Goal: Information Seeking & Learning: Check status

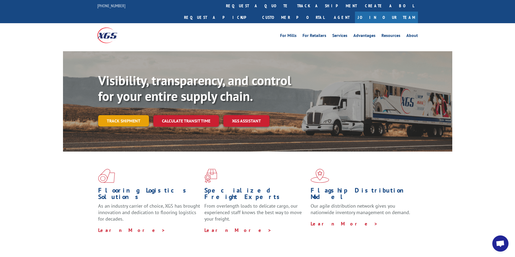
click at [126, 115] on link "Track shipment" at bounding box center [123, 120] width 51 height 11
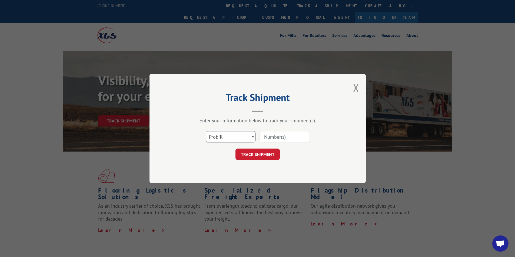
click at [234, 137] on select "Select category... Probill BOL PO" at bounding box center [231, 136] width 50 height 11
click at [206, 131] on select "Select category... Probill BOL PO" at bounding box center [231, 136] width 50 height 11
click at [220, 164] on div "Track Shipment Enter your information below to track your shipment(s). Select c…" at bounding box center [257, 128] width 216 height 109
click at [281, 137] on input at bounding box center [284, 136] width 50 height 11
click at [246, 136] on select "Select category... Probill BOL PO" at bounding box center [231, 136] width 50 height 11
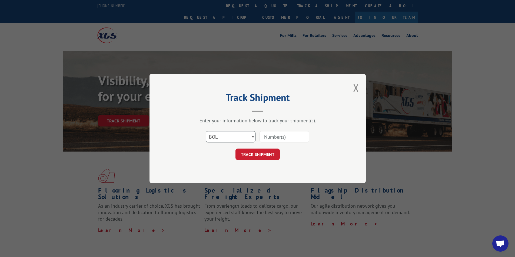
select select "probill"
click at [206, 131] on select "Select category... Probill BOL PO" at bounding box center [231, 136] width 50 height 11
click at [279, 138] on input at bounding box center [284, 136] width 50 height 11
type input "17693373"
click button "TRACK SHIPMENT" at bounding box center [257, 154] width 44 height 11
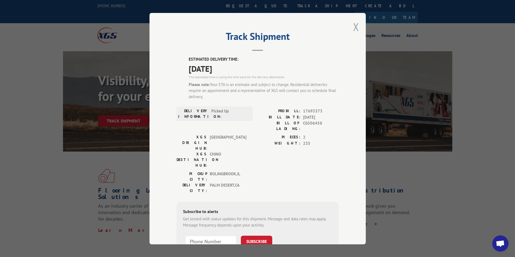
click at [353, 28] on button "Close modal" at bounding box center [356, 27] width 6 height 14
